Goal: Navigation & Orientation: Find specific page/section

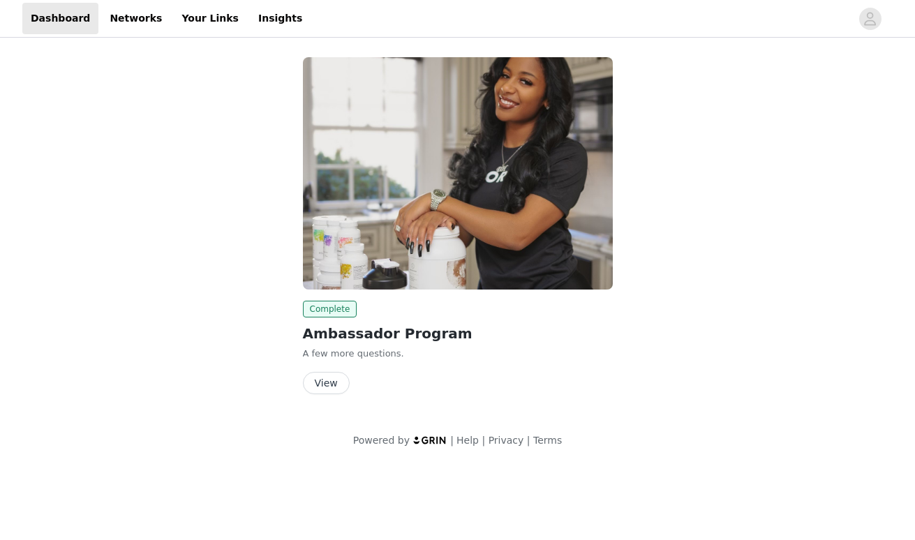
click at [318, 383] on button "View" at bounding box center [326, 383] width 47 height 22
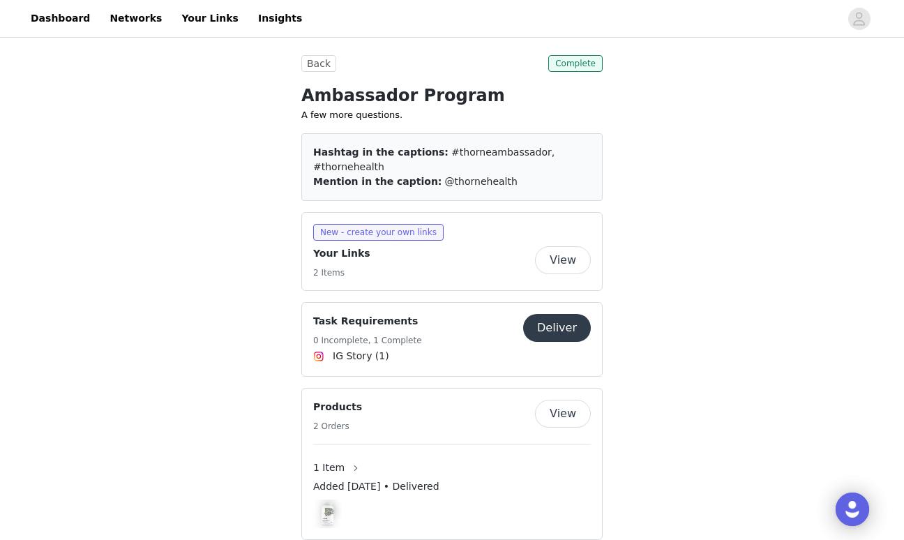
scroll to position [75, 0]
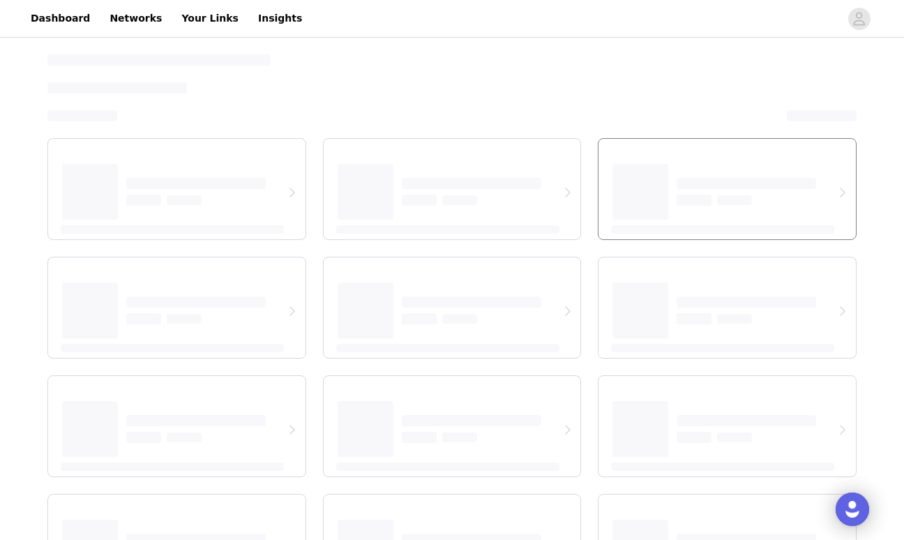
select select "12"
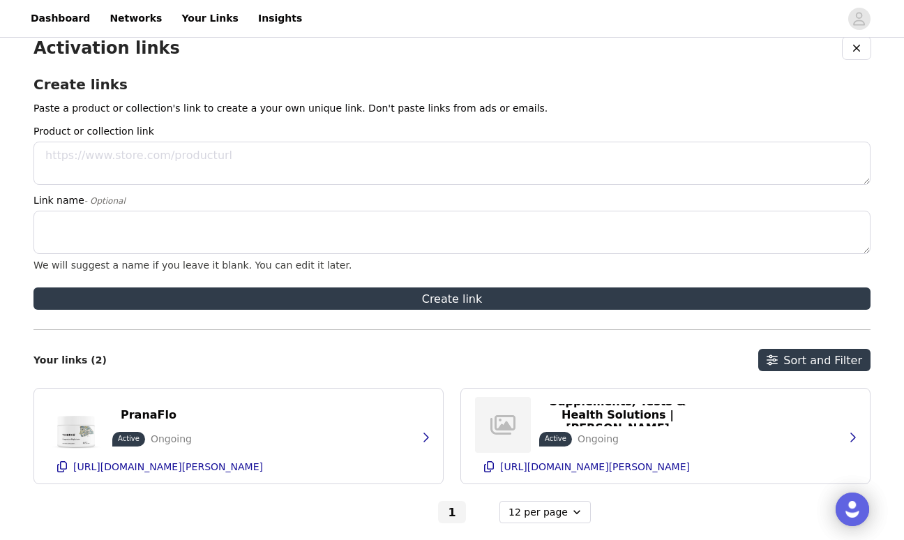
scroll to position [54, 0]
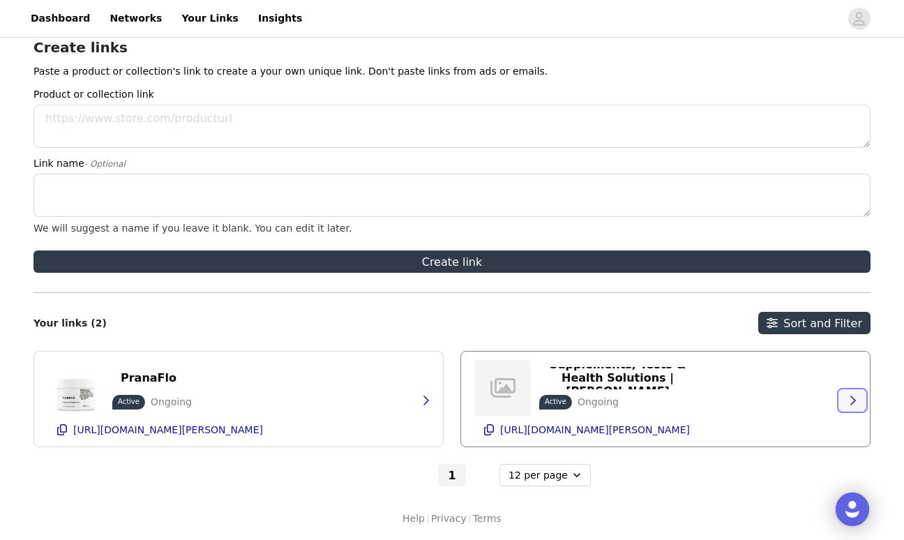
click at [849, 400] on icon "button" at bounding box center [852, 400] width 11 height 11
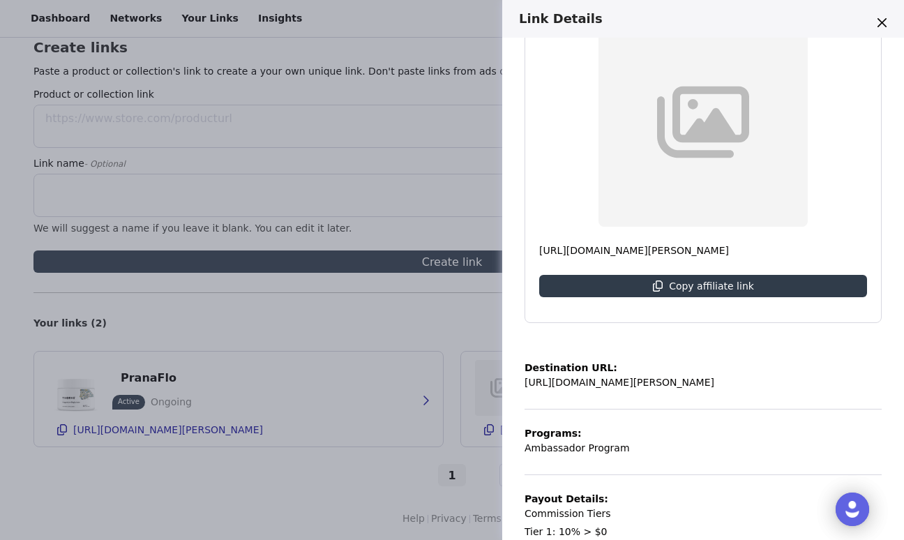
scroll to position [0, 0]
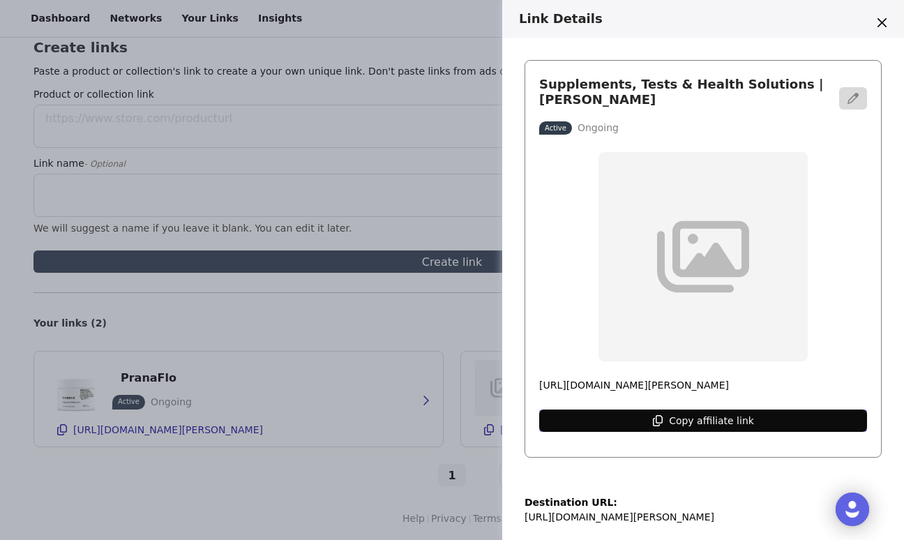
click at [657, 417] on icon "button" at bounding box center [657, 420] width 11 height 11
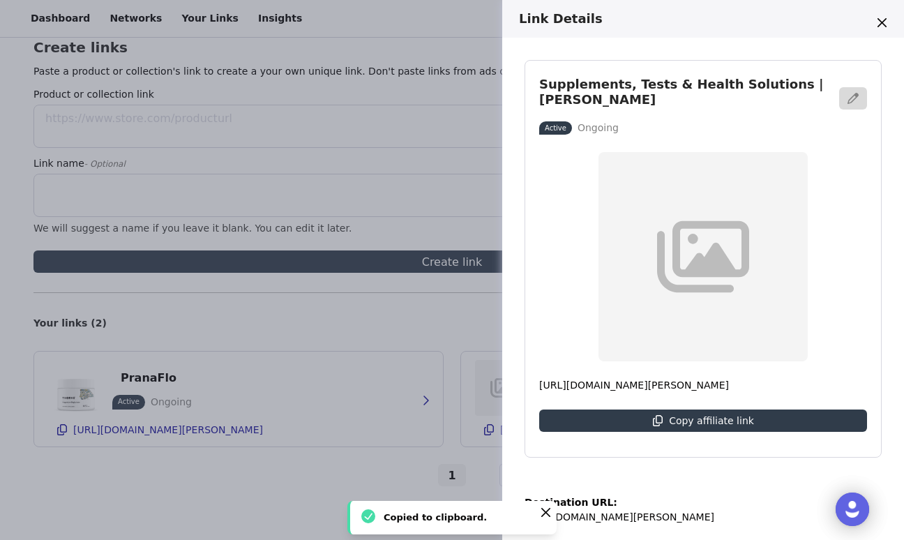
click at [354, 334] on div "Link Details Supplements, Tests & Health Solutions | [PERSON_NAME] Active Ongoi…" at bounding box center [452, 270] width 904 height 540
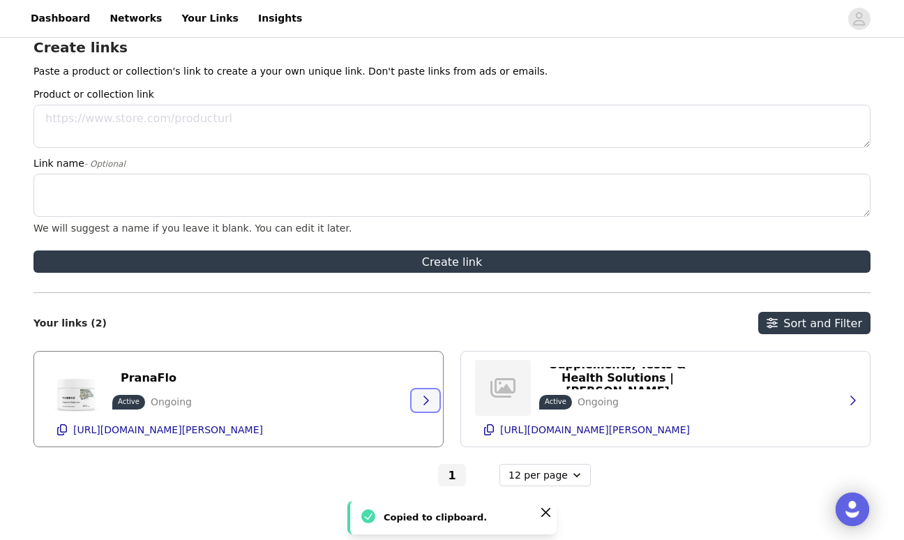
click at [422, 403] on icon "button" at bounding box center [425, 400] width 11 height 11
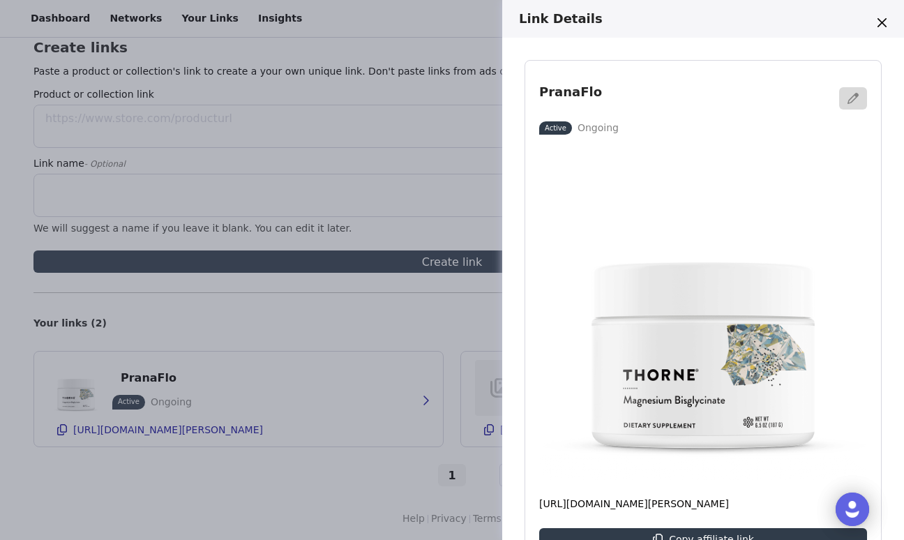
click at [430, 318] on div "Link Details PranaFlo Active Ongoing [URL][DOMAIN_NAME][PERSON_NAME] Copy affil…" at bounding box center [452, 270] width 904 height 540
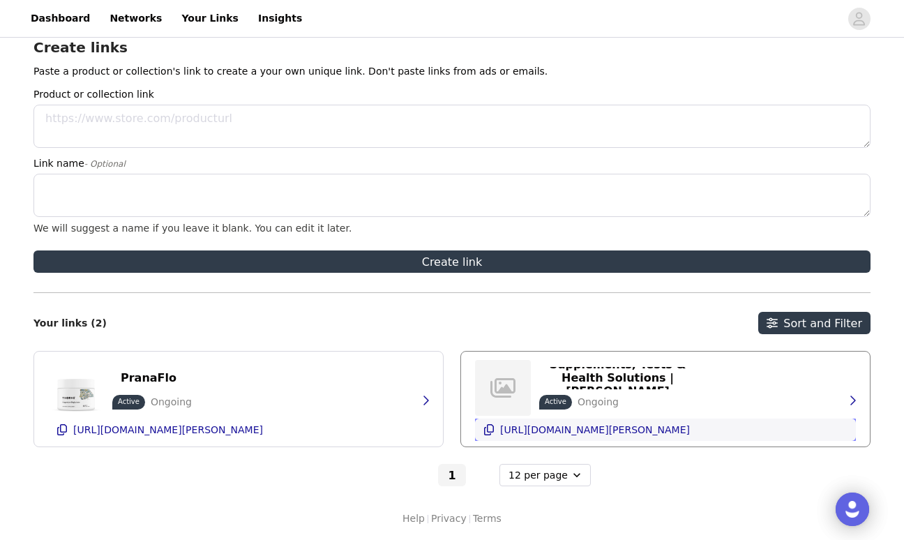
click at [489, 429] on icon "button" at bounding box center [488, 429] width 11 height 11
